Goal: Transaction & Acquisition: Book appointment/travel/reservation

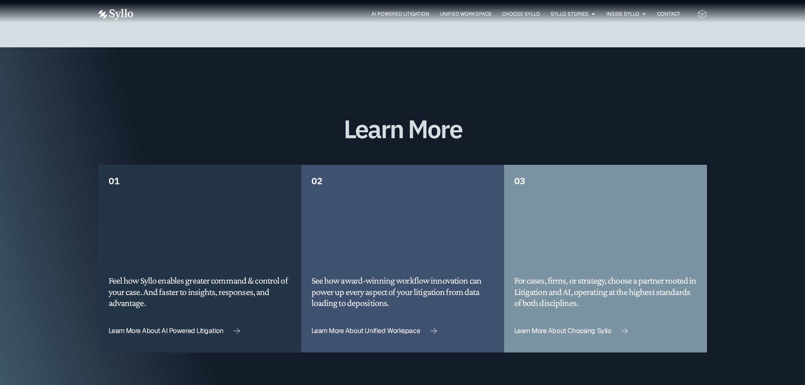
scroll to position [2180, 0]
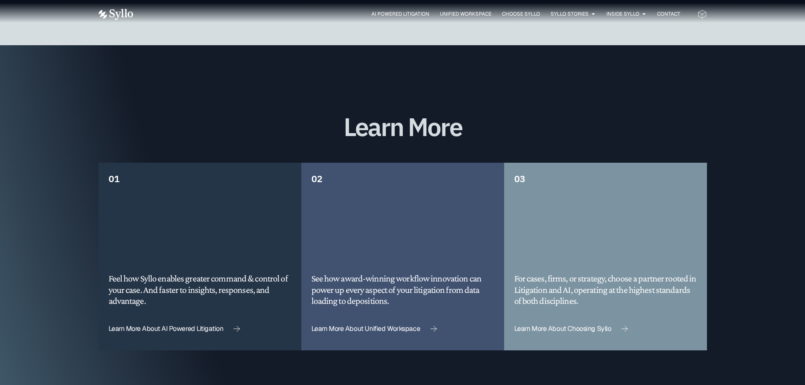
click at [186, 227] on div "Feel how Syllo enables greater command & control of your case. And faster to in…" at bounding box center [200, 251] width 183 height 110
click at [183, 326] on span "Learn More About AI Powered Litigation" at bounding box center [166, 329] width 115 height 7
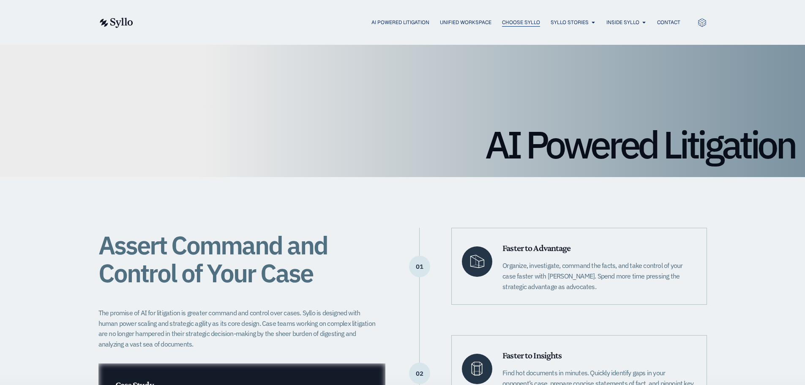
click at [521, 21] on span "Choose Syllo" at bounding box center [521, 23] width 38 height 8
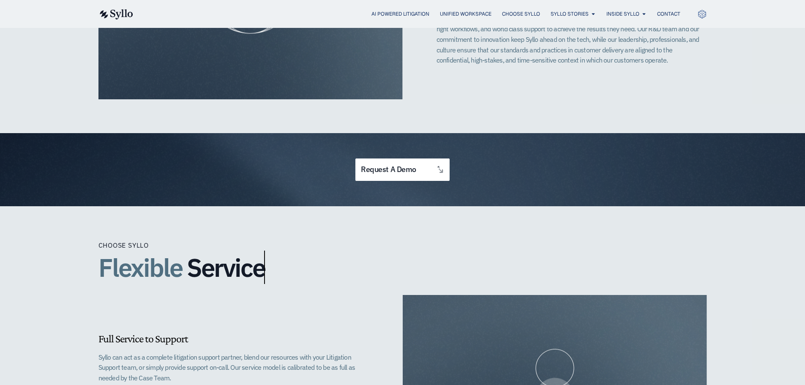
scroll to position [648, 0]
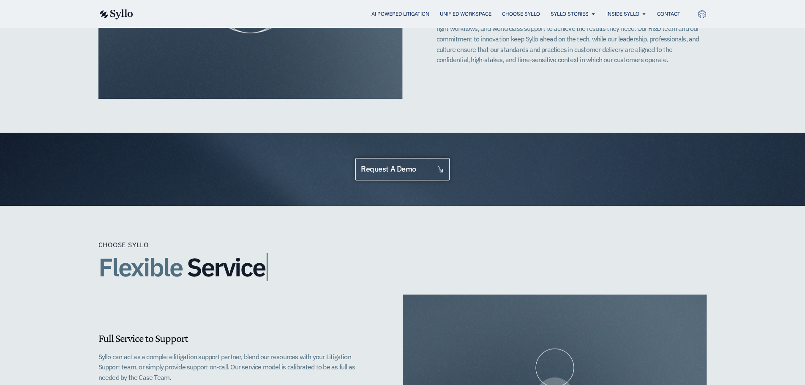
click at [393, 165] on span "request a demo" at bounding box center [388, 169] width 55 height 8
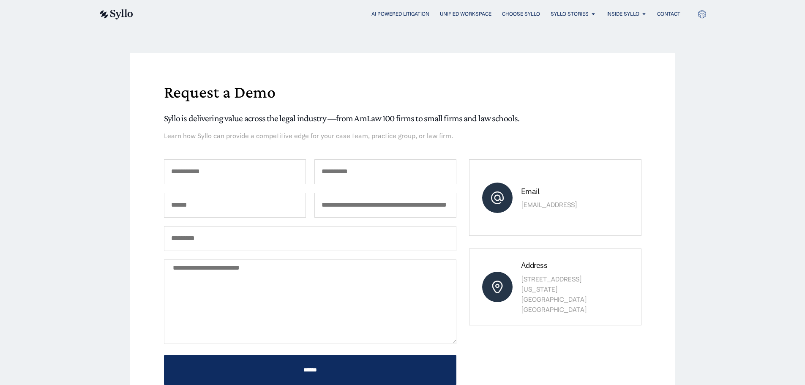
scroll to position [42, 0]
